Goal: Information Seeking & Learning: Learn about a topic

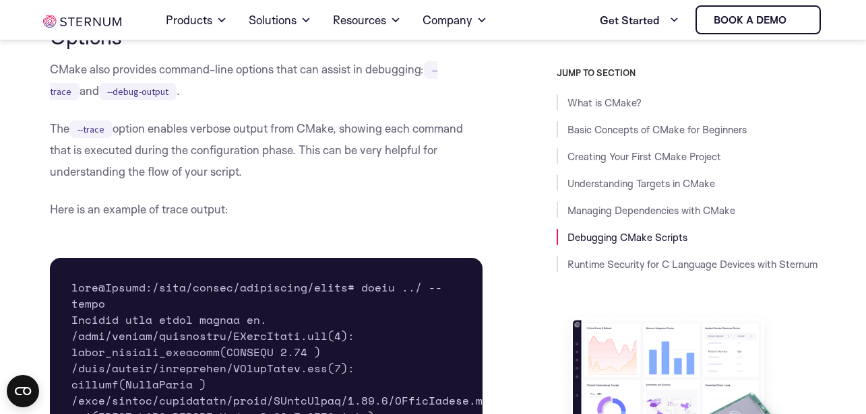
scroll to position [7596, 0]
click at [97, 102] on p "CMake also provides command-line options that can assist in debugging: --trace …" at bounding box center [266, 80] width 433 height 43
click at [162, 102] on p "CMake also provides command-line options that can assist in debugging: --trace …" at bounding box center [266, 80] width 433 height 43
click at [259, 102] on p "CMake also provides command-line options that can assist in debugging: --trace …" at bounding box center [266, 80] width 433 height 43
click at [153, 102] on p "CMake also provides command-line options that can assist in debugging: --trace …" at bounding box center [266, 80] width 433 height 43
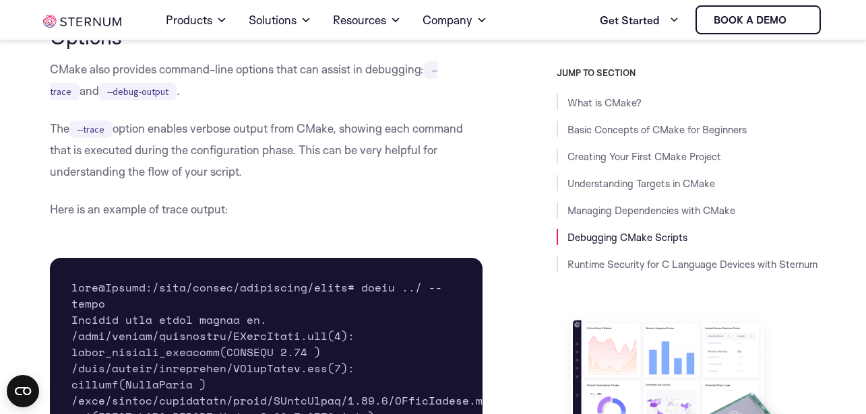
click at [199, 102] on p "CMake also provides command-line options that can assist in debugging: --trace …" at bounding box center [266, 80] width 433 height 43
drag, startPoint x: 98, startPoint y: 110, endPoint x: 207, endPoint y: 110, distance: 109.2
click at [100, 102] on p "CMake also provides command-line options that can assist in debugging: --trace …" at bounding box center [266, 80] width 433 height 43
click at [212, 102] on p "CMake also provides command-line options that can assist in debugging: --trace …" at bounding box center [266, 80] width 433 height 43
drag, startPoint x: 255, startPoint y: 106, endPoint x: 235, endPoint y: 89, distance: 25.8
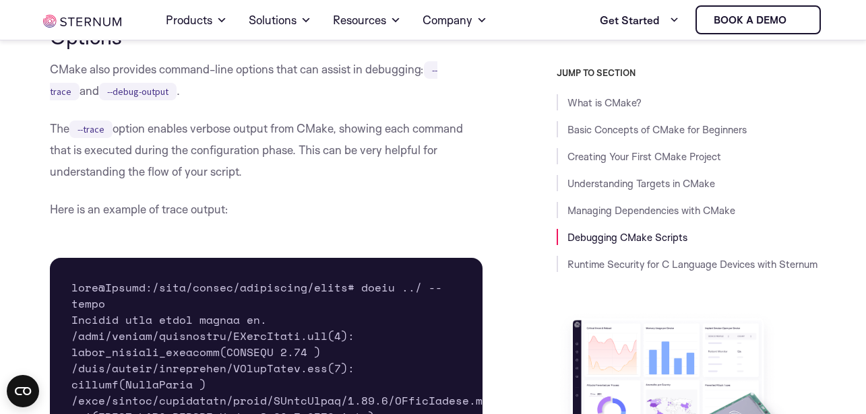
click at [255, 102] on p "CMake also provides command-line options that can assist in debugging: --trace …" at bounding box center [266, 80] width 433 height 43
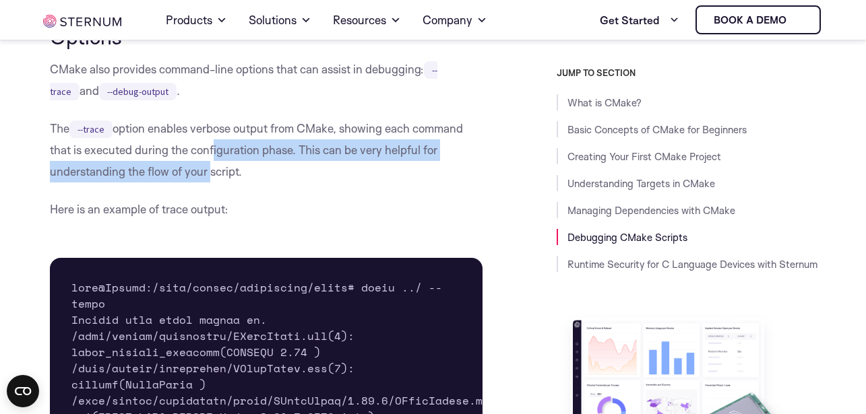
click at [208, 183] on p "The --trace option enables verbose output from CMake, showing each command that…" at bounding box center [266, 150] width 433 height 65
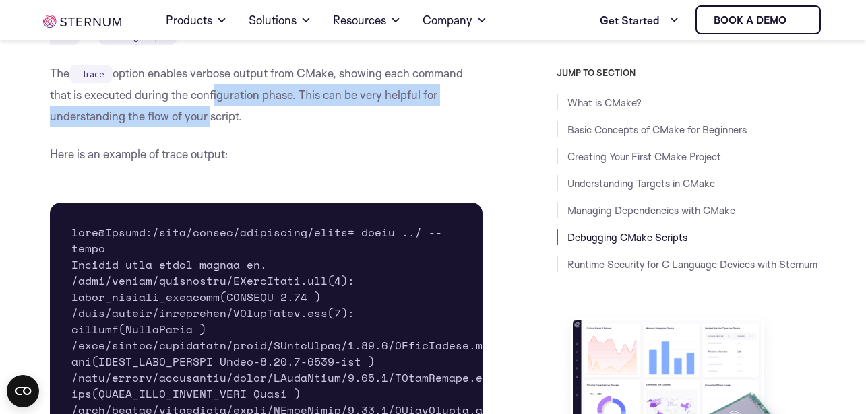
scroll to position [7677, 0]
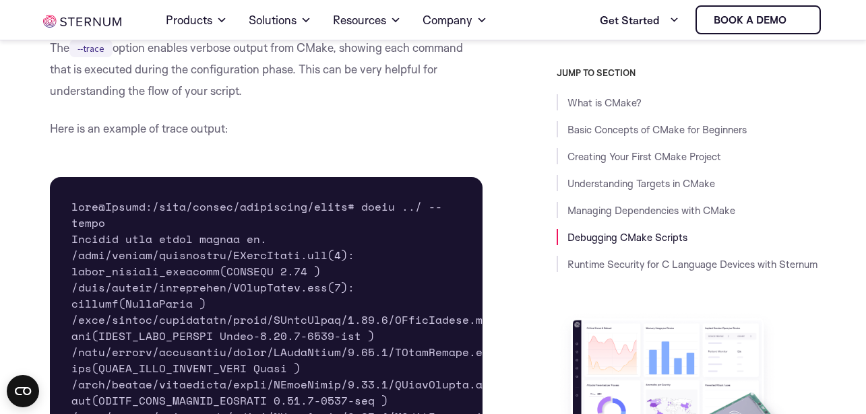
click at [158, 102] on p "The --trace option enables verbose output from CMake, showing each command that…" at bounding box center [266, 69] width 433 height 65
click at [178, 102] on p "The --trace option enables verbose output from CMake, showing each command that…" at bounding box center [266, 69] width 433 height 65
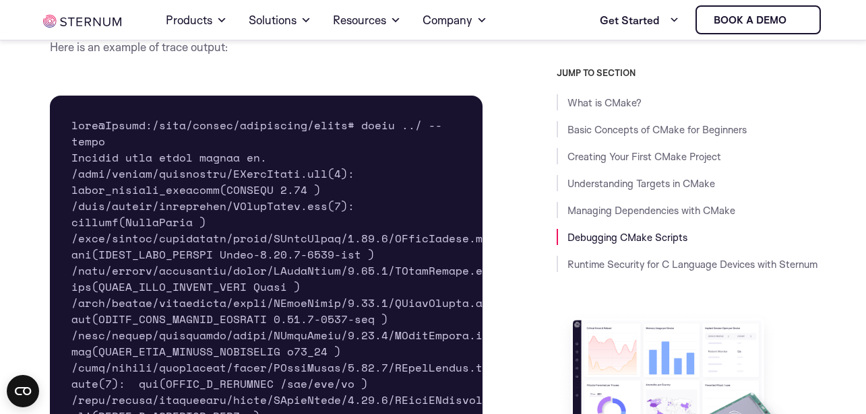
scroll to position [7839, 0]
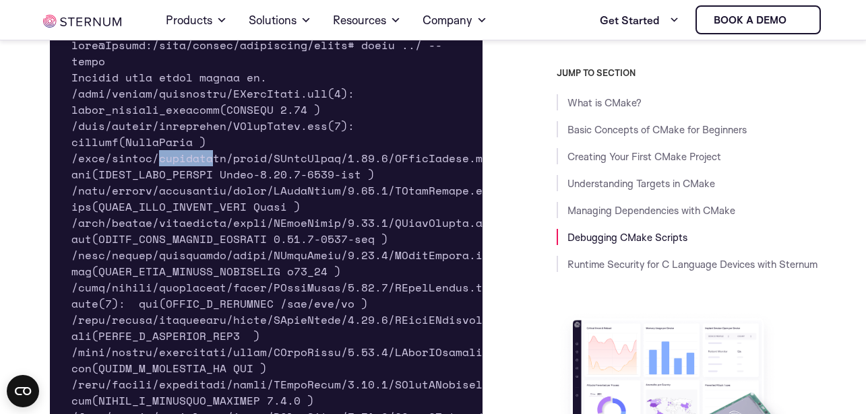
drag, startPoint x: 158, startPoint y: 202, endPoint x: 210, endPoint y: 197, distance: 52.8
click at [210, 197] on pre at bounding box center [266, 377] width 433 height 722
click at [359, 197] on pre at bounding box center [266, 377] width 433 height 722
click at [408, 197] on pre at bounding box center [266, 377] width 433 height 722
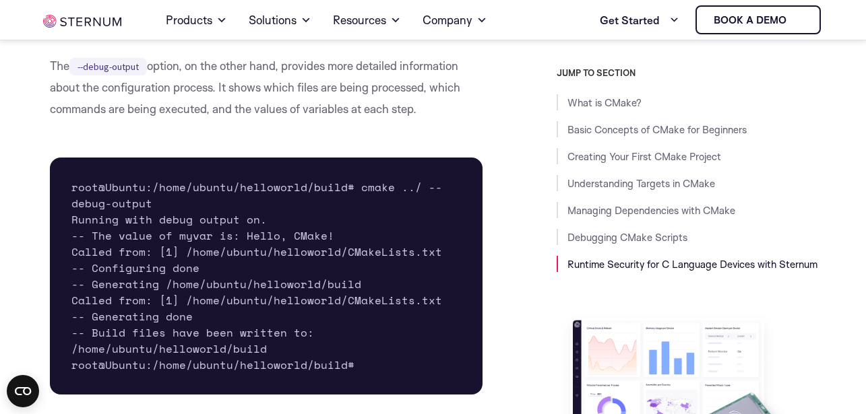
scroll to position [8567, 0]
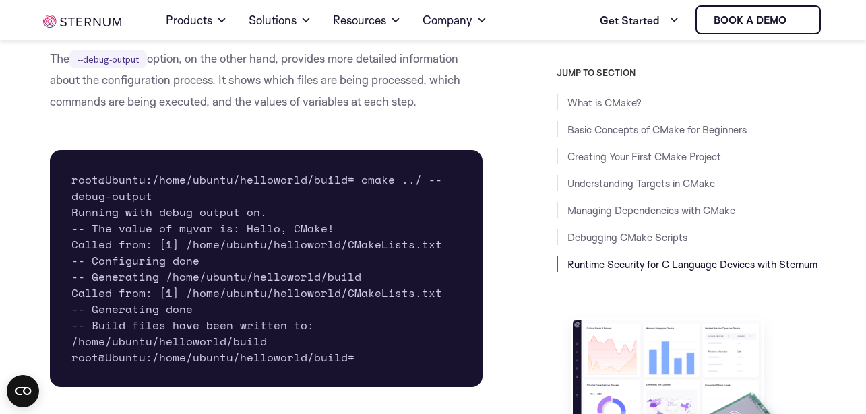
click at [185, 113] on p "The --debug-output option, on the other hand, provides more detailed informatio…" at bounding box center [266, 80] width 433 height 65
